Goal: Leave review/rating: Leave review/rating

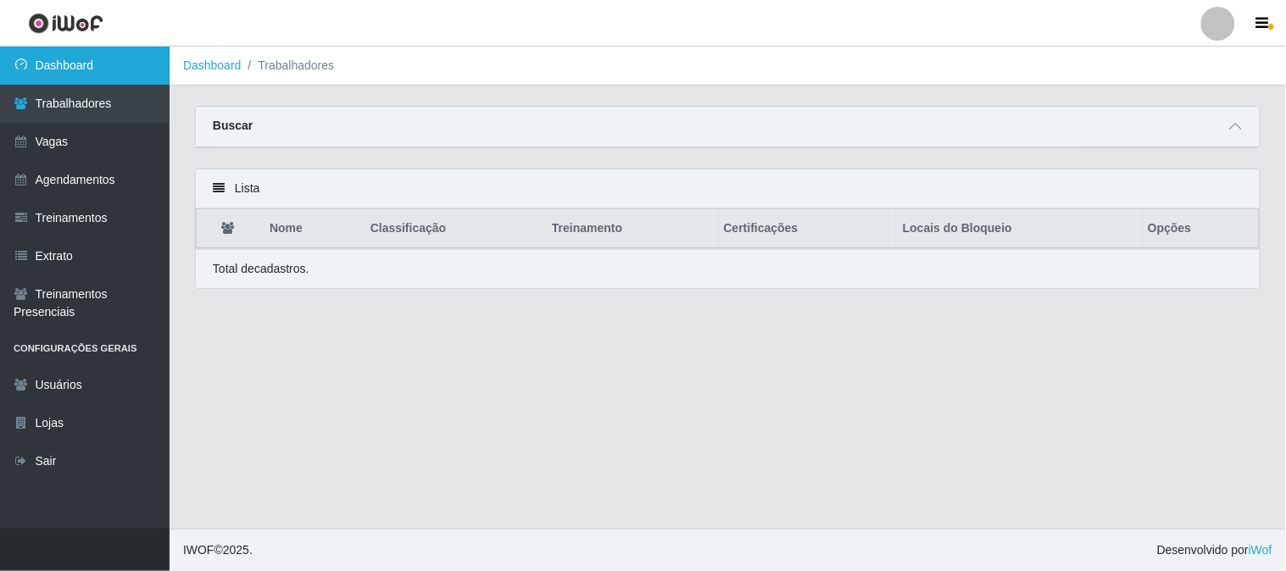
click at [121, 65] on link "Dashboard" at bounding box center [85, 66] width 170 height 38
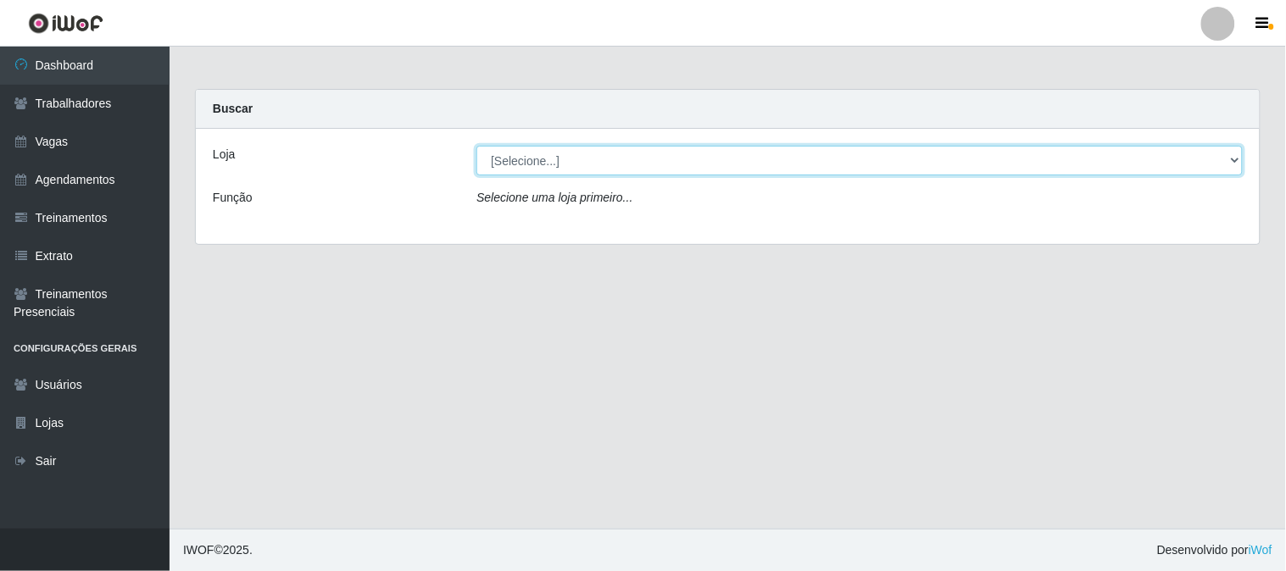
click at [544, 166] on select "[Selecione...] Sapore D'italia" at bounding box center [859, 161] width 766 height 30
select select "266"
click at [476, 146] on select "[Selecione...] Sapore D'italia" at bounding box center [859, 161] width 766 height 30
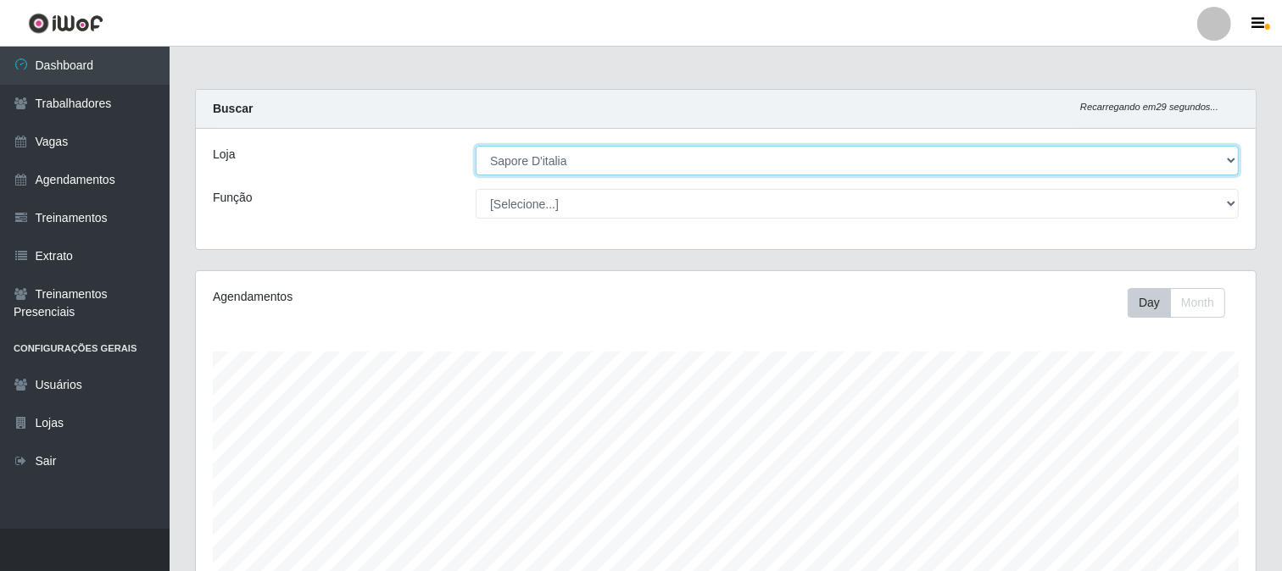
scroll to position [404, 0]
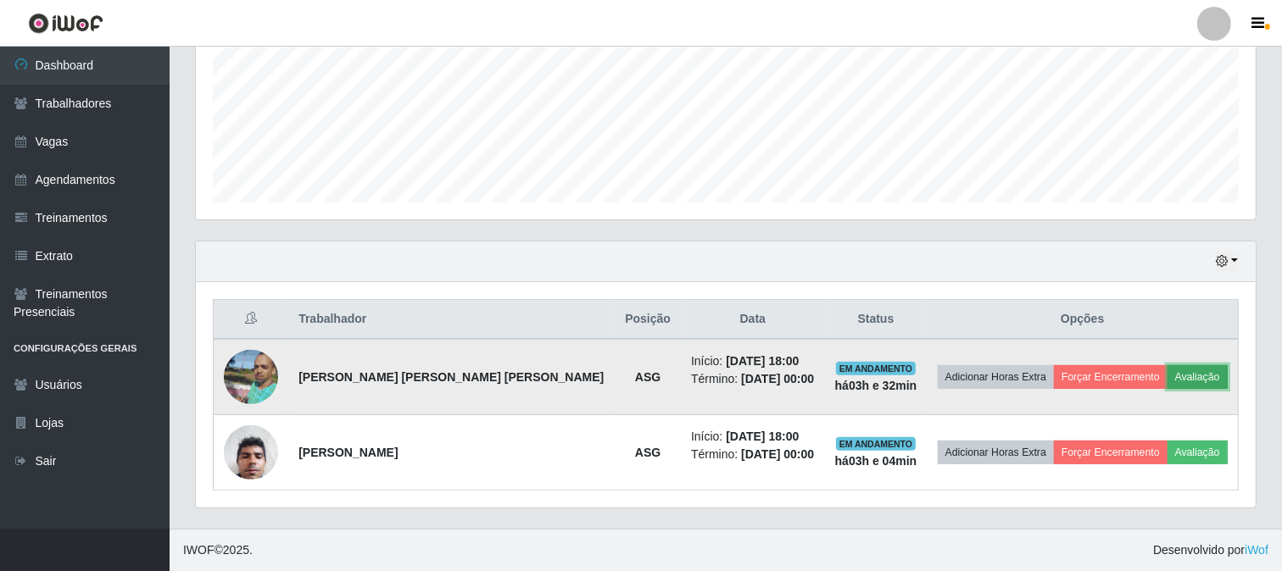
click at [1173, 380] on button "Avaliação" at bounding box center [1198, 377] width 60 height 24
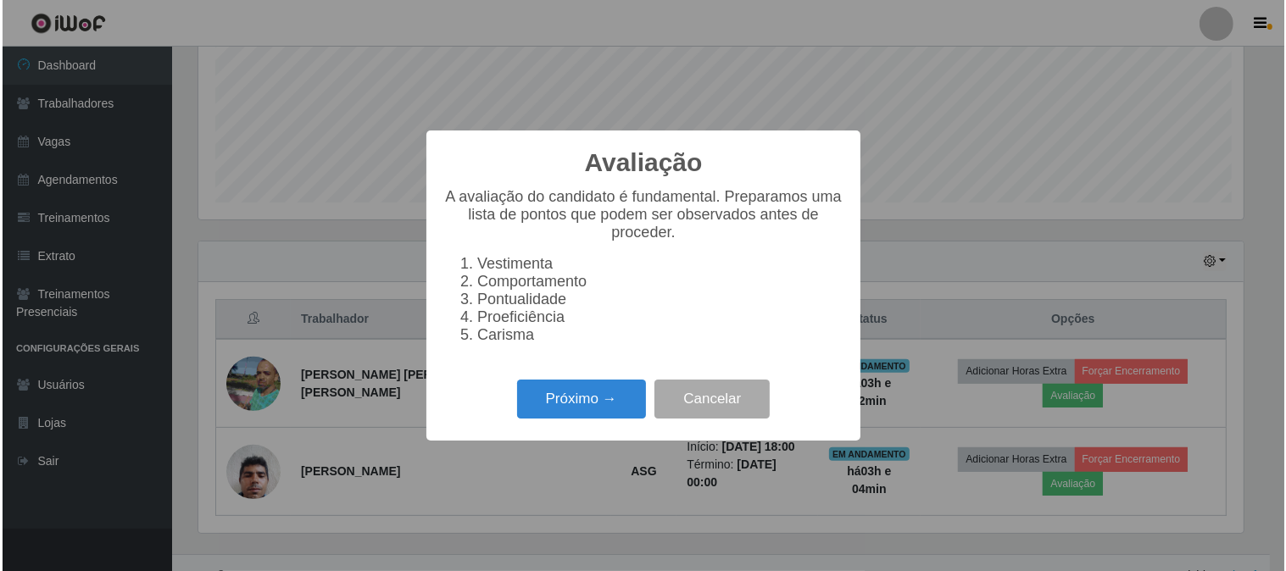
scroll to position [351, 1049]
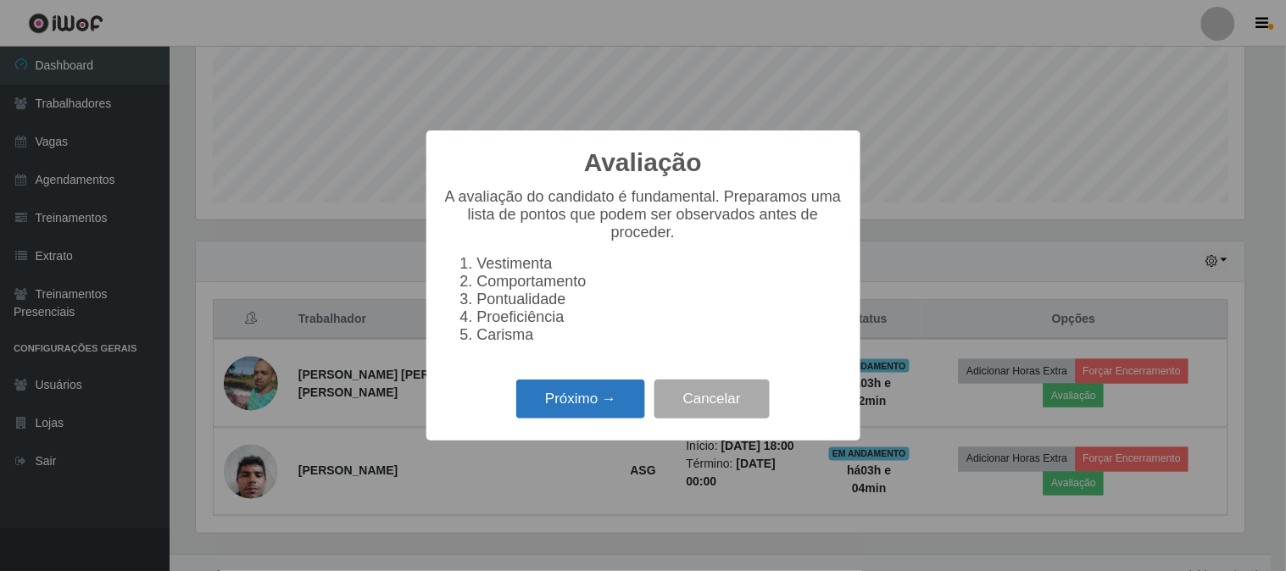
click at [606, 415] on button "Próximo →" at bounding box center [580, 400] width 129 height 40
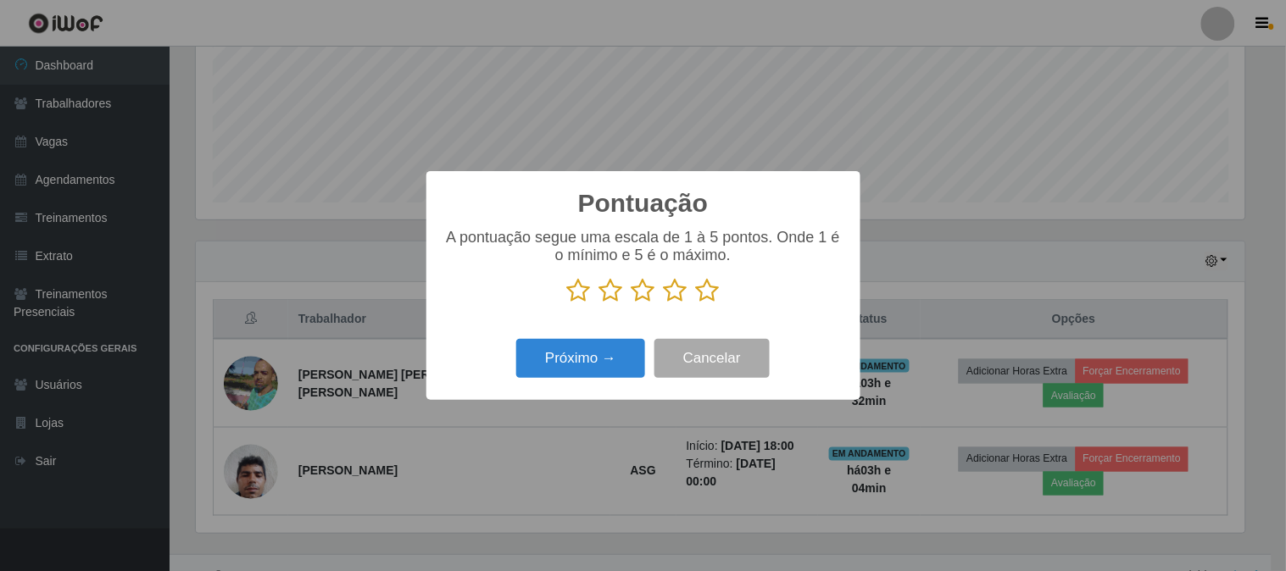
drag, startPoint x: 713, startPoint y: 291, endPoint x: 645, endPoint y: 339, distance: 83.3
click at [706, 295] on icon at bounding box center [708, 290] width 24 height 25
click at [696, 304] on input "radio" at bounding box center [696, 304] width 0 height 0
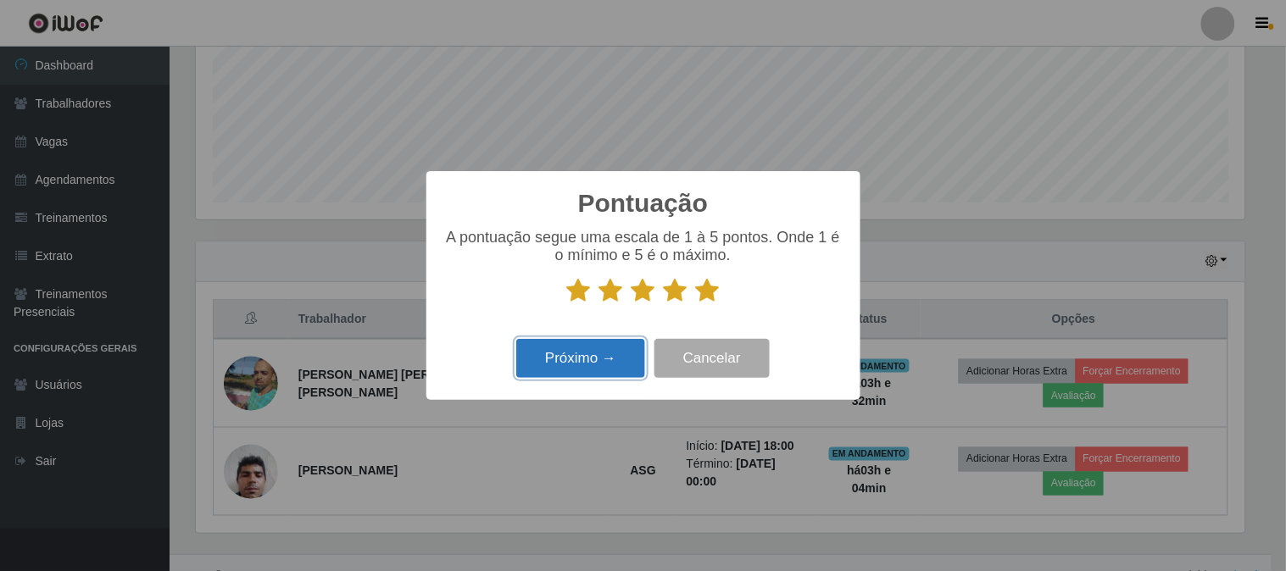
click at [610, 354] on button "Próximo →" at bounding box center [580, 359] width 129 height 40
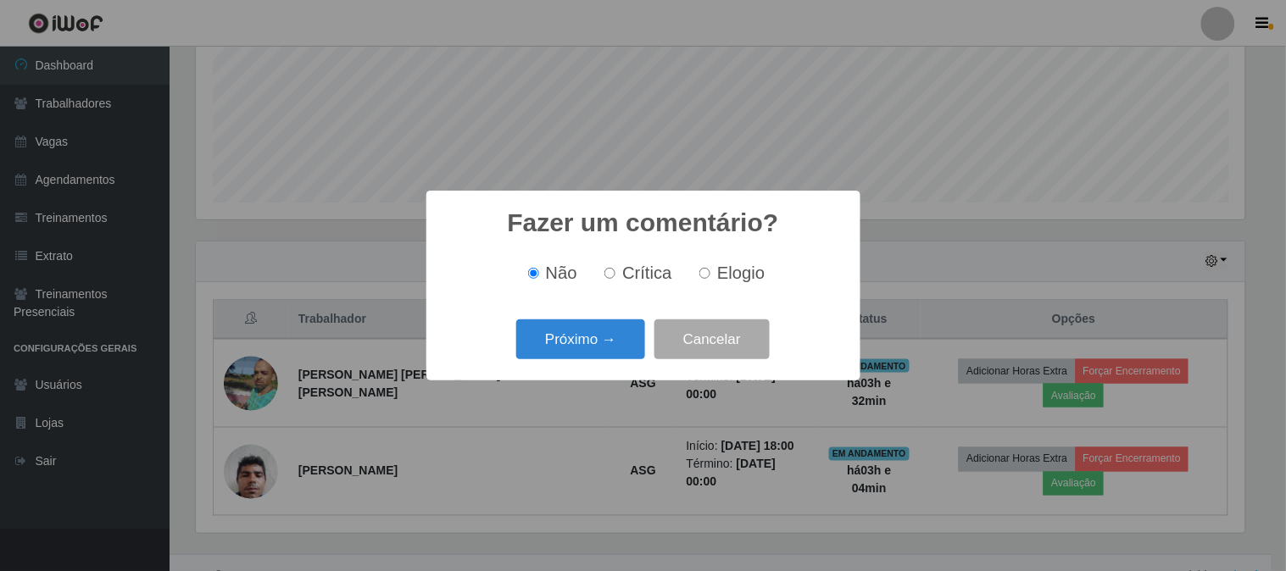
drag, startPoint x: 717, startPoint y: 276, endPoint x: 648, endPoint y: 320, distance: 82.3
click at [715, 276] on label "Elogio" at bounding box center [729, 274] width 72 height 20
click at [711, 276] on input "Elogio" at bounding box center [704, 273] width 11 height 11
radio input "true"
click at [611, 334] on button "Próximo →" at bounding box center [580, 340] width 129 height 40
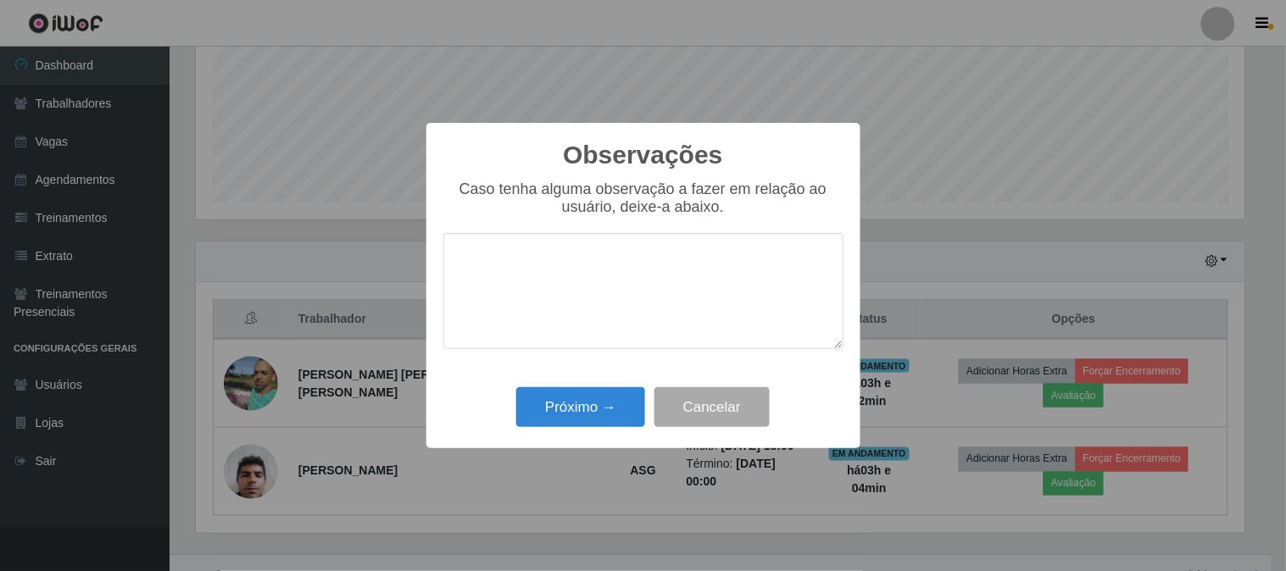
click at [590, 277] on textarea at bounding box center [643, 291] width 400 height 116
type textarea "TOP"
click at [619, 413] on button "Próximo →" at bounding box center [580, 407] width 129 height 40
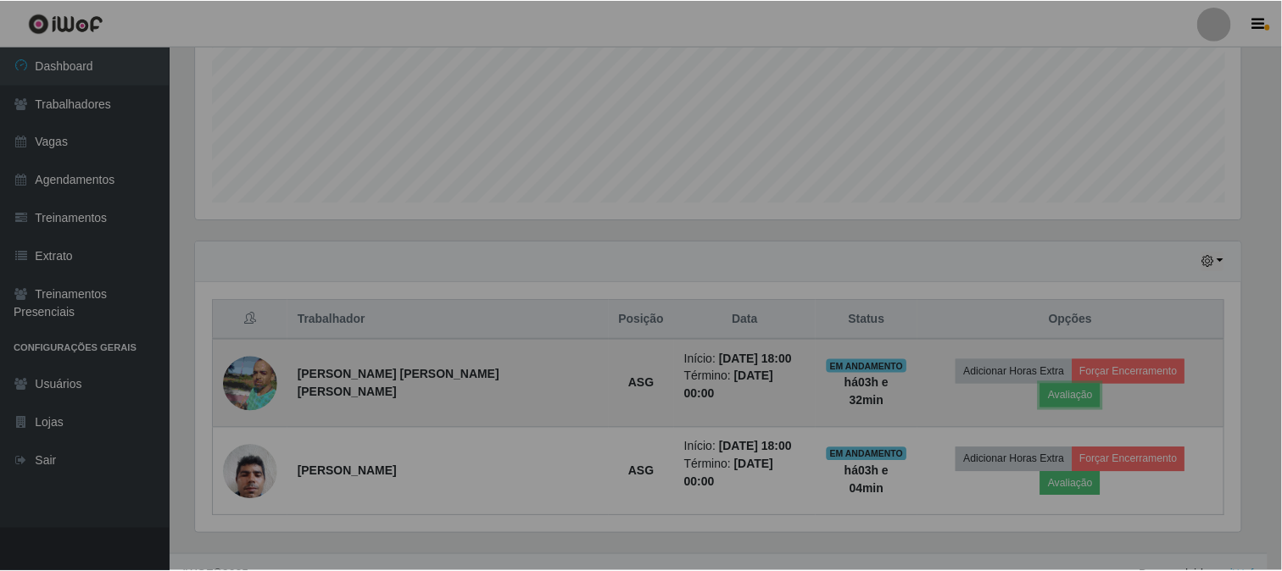
scroll to position [351, 1060]
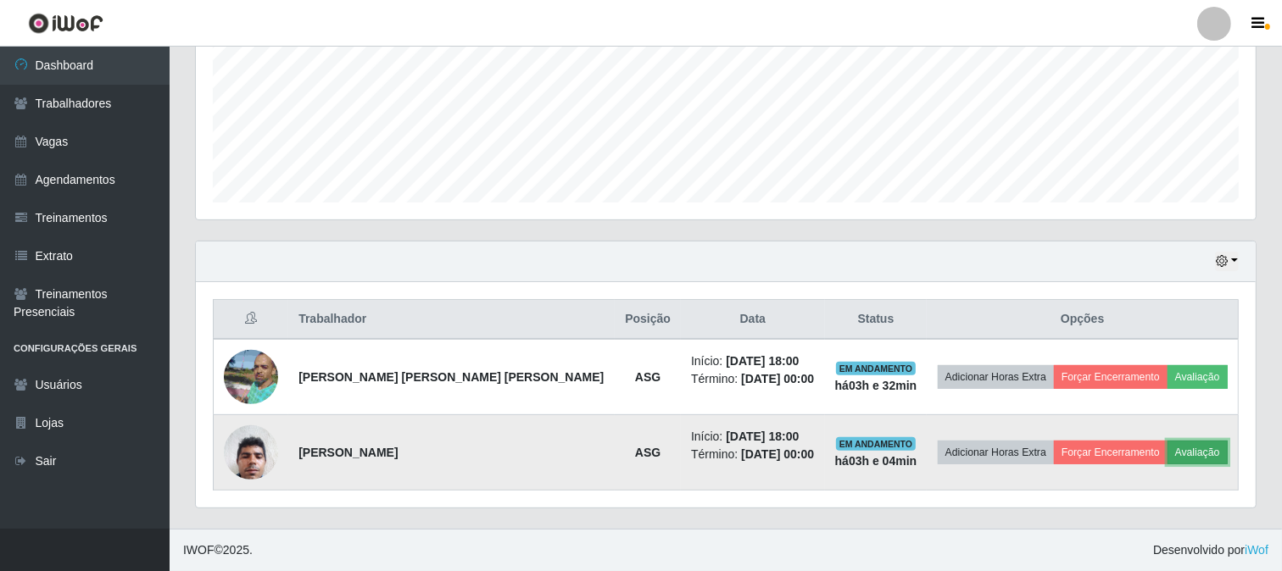
click at [1174, 452] on button "Avaliação" at bounding box center [1198, 453] width 60 height 24
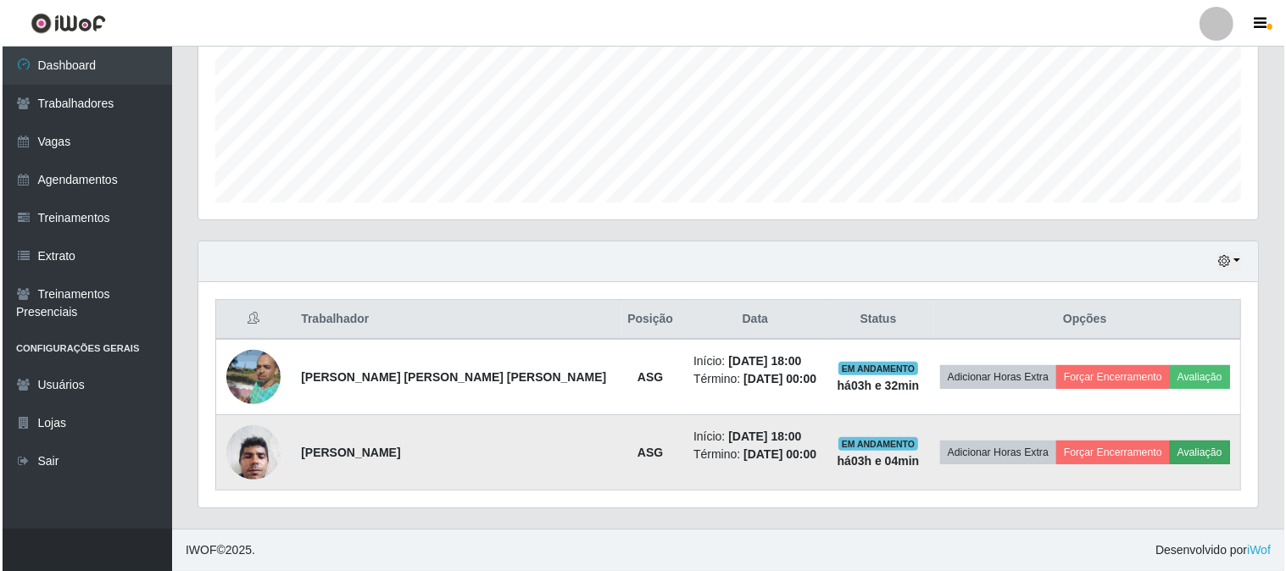
scroll to position [351, 1049]
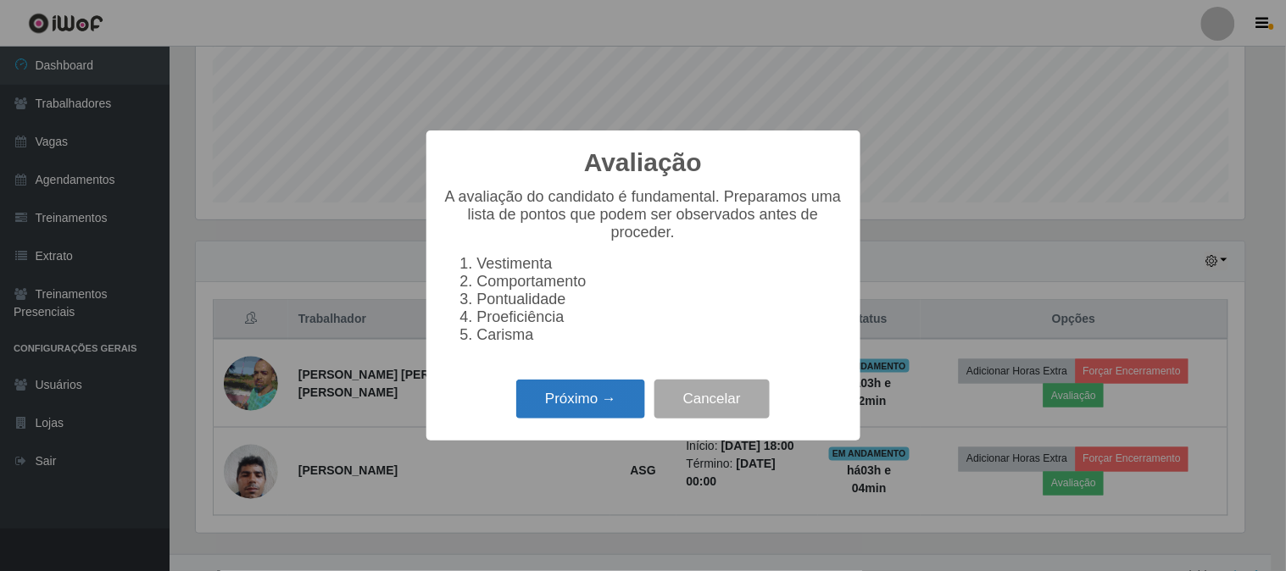
click at [573, 399] on button "Próximo →" at bounding box center [580, 400] width 129 height 40
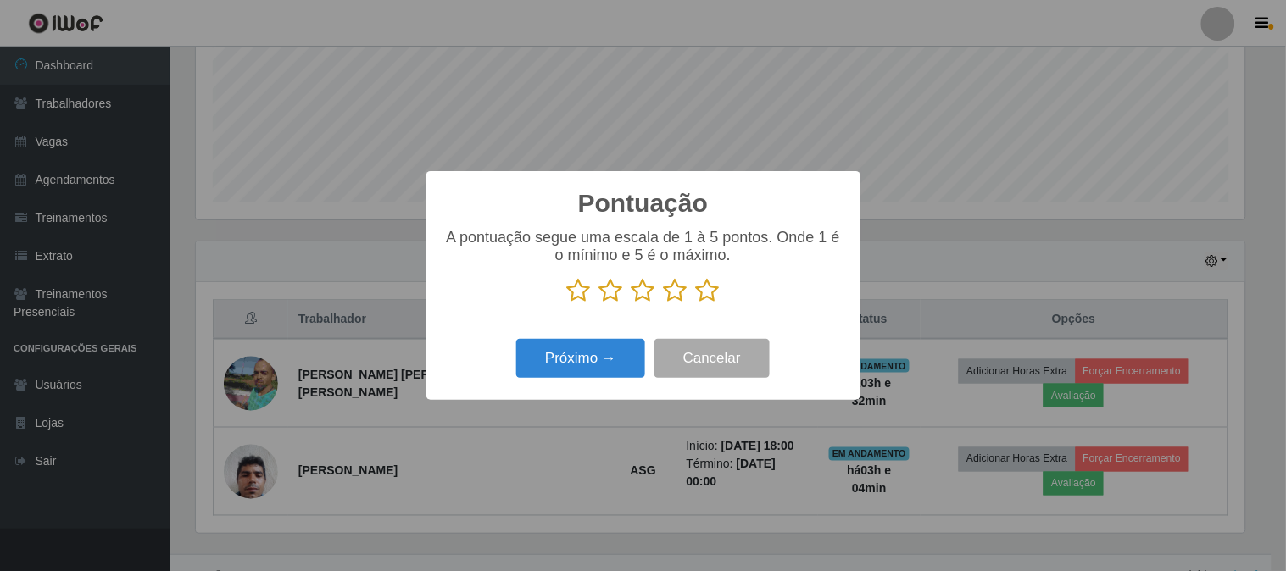
click at [702, 293] on icon at bounding box center [708, 290] width 24 height 25
click at [696, 304] on input "radio" at bounding box center [696, 304] width 0 height 0
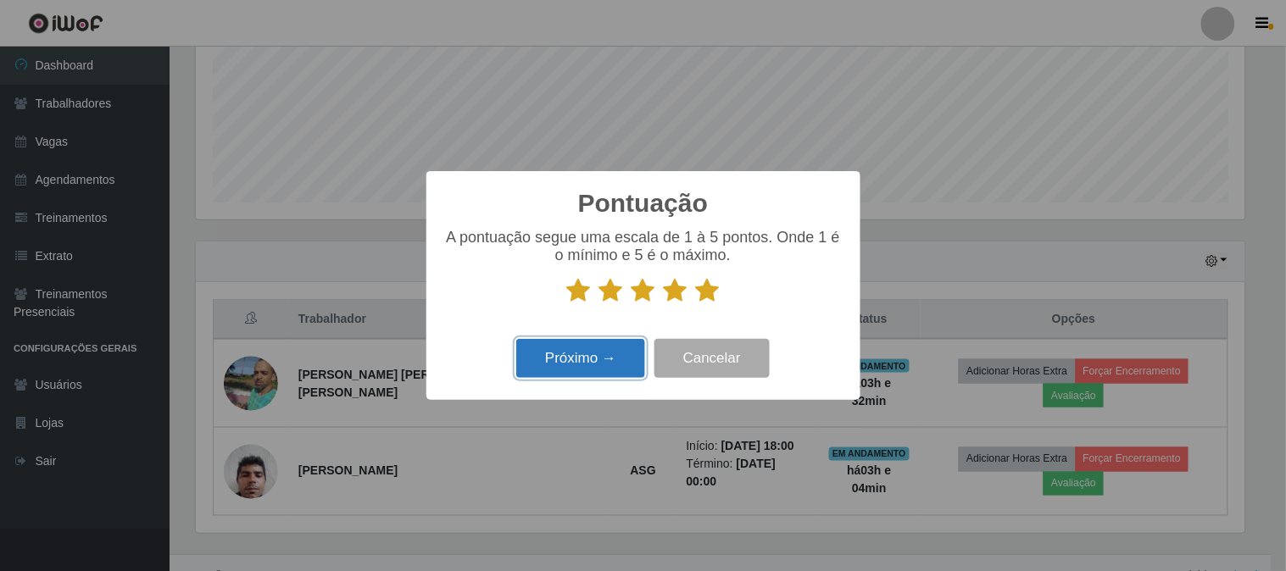
click at [606, 345] on button "Próximo →" at bounding box center [580, 359] width 129 height 40
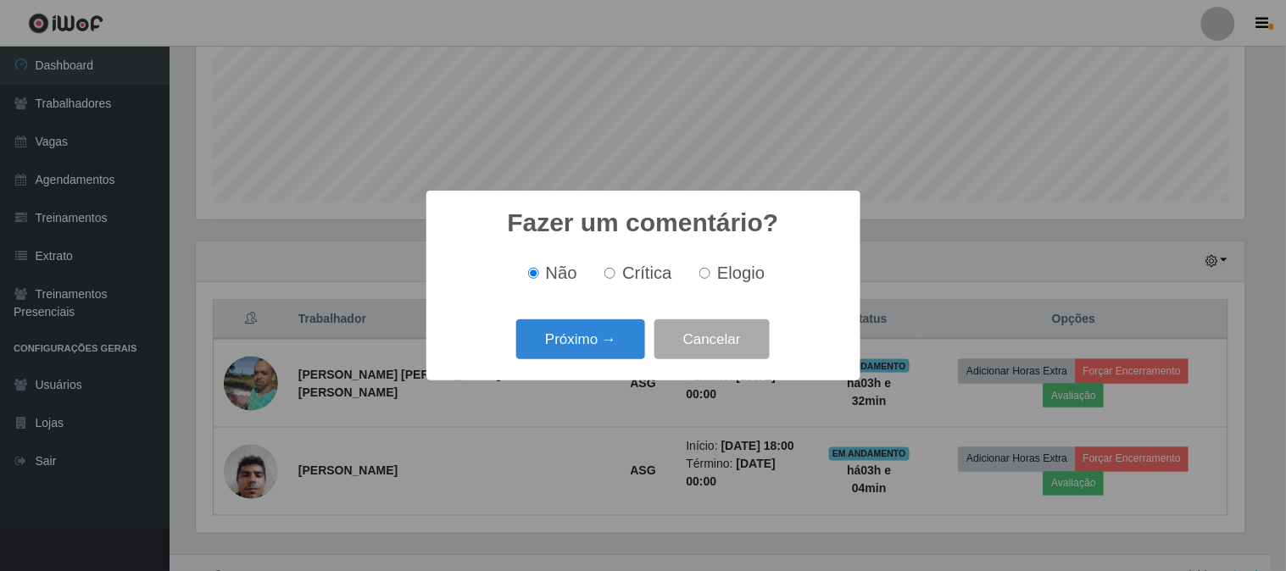
drag, startPoint x: 704, startPoint y: 276, endPoint x: 696, endPoint y: 281, distance: 8.7
click at [699, 278] on input "Elogio" at bounding box center [704, 273] width 11 height 11
radio input "true"
click at [573, 339] on button "Próximo →" at bounding box center [580, 340] width 129 height 40
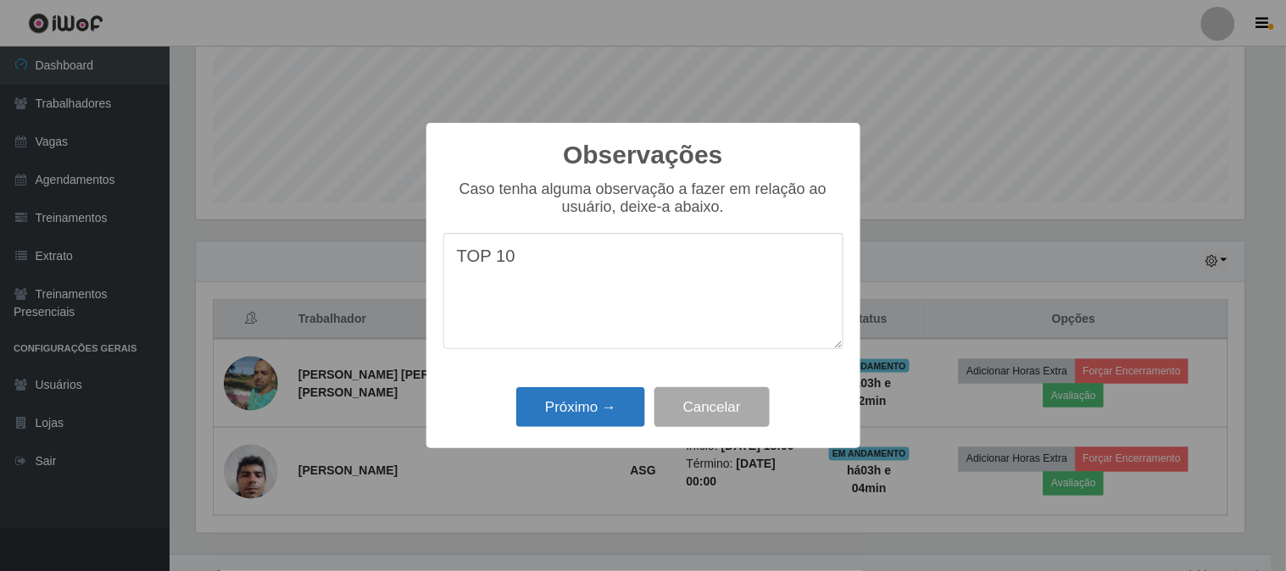
type textarea "TOP 10"
click at [581, 404] on button "Próximo →" at bounding box center [580, 407] width 129 height 40
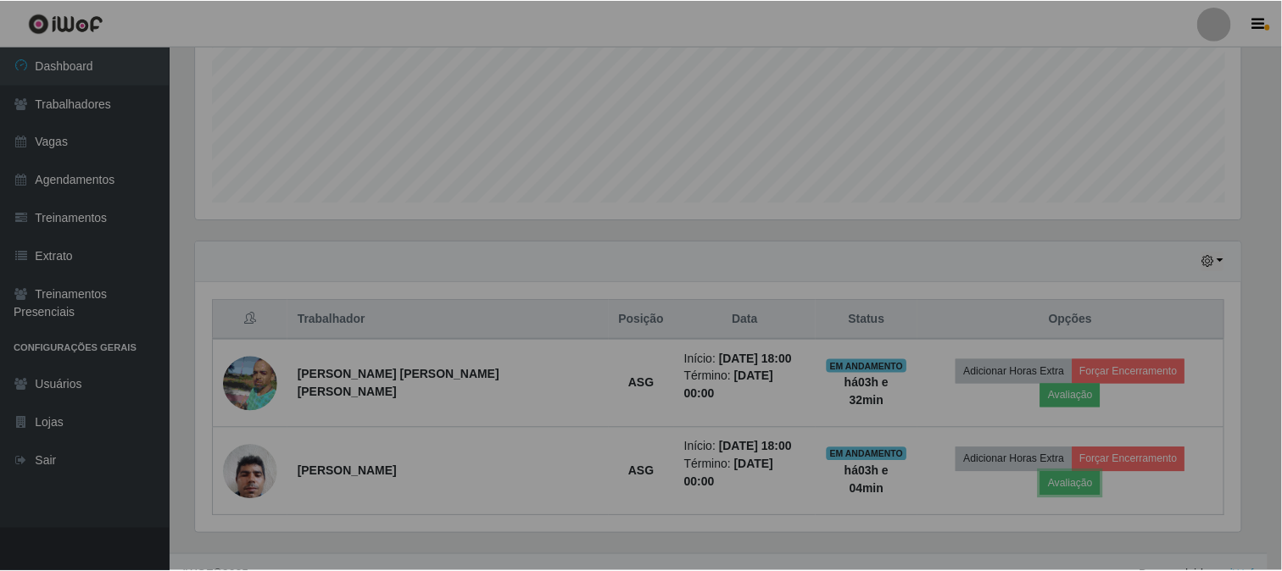
scroll to position [351, 1060]
